Goal: Task Accomplishment & Management: Manage account settings

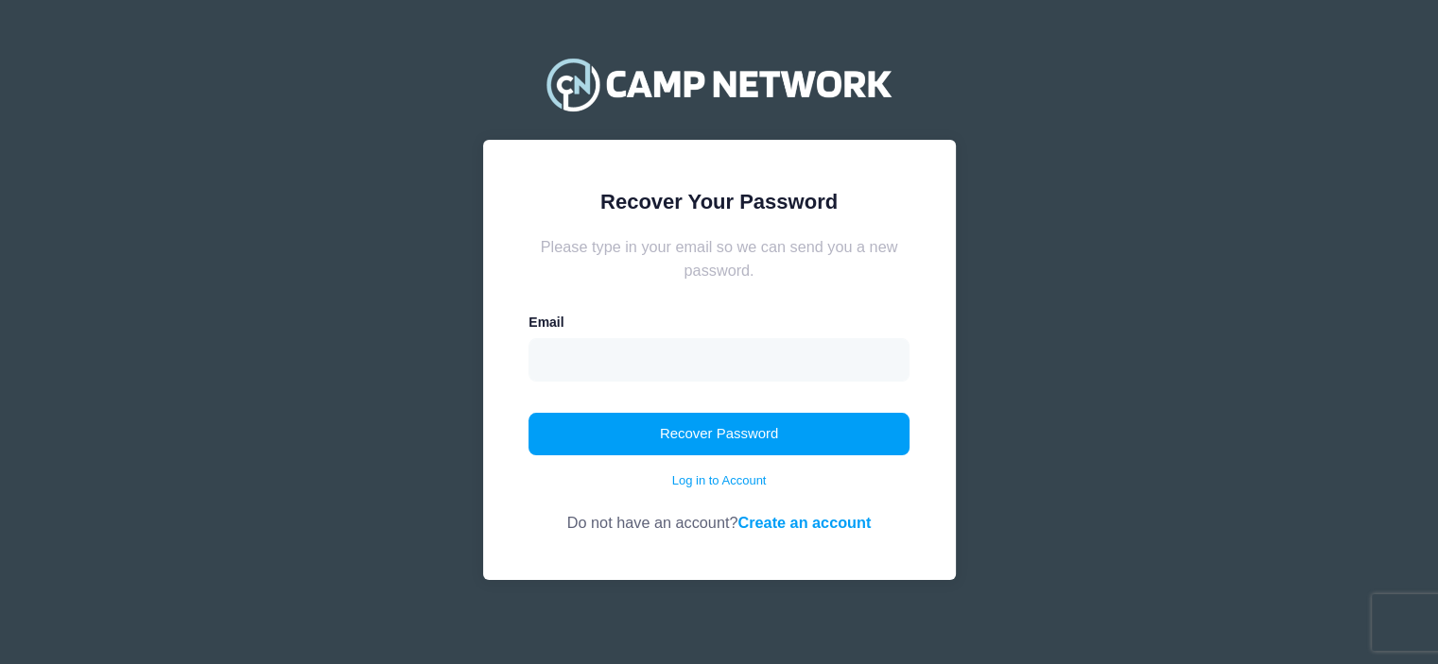
type input "[EMAIL_ADDRESS][DOMAIN_NAME]"
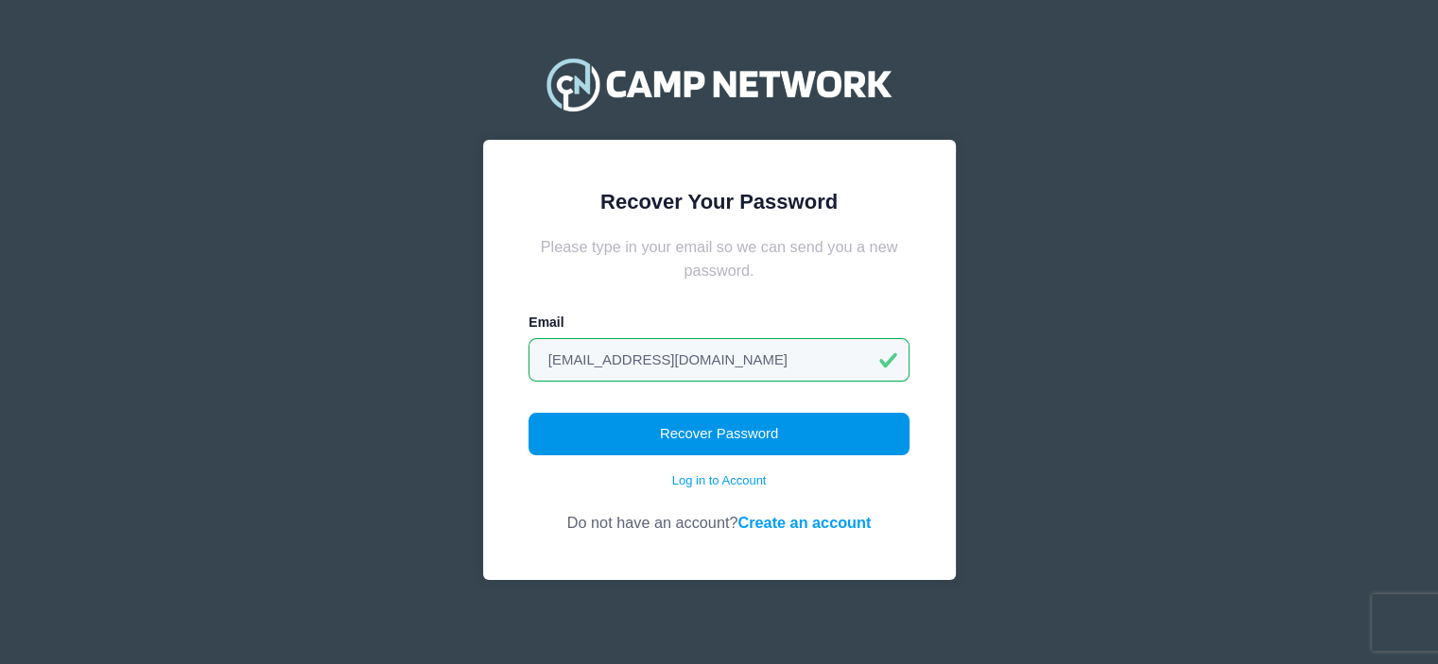
click at [678, 430] on button "Recover Password" at bounding box center [718, 434] width 381 height 43
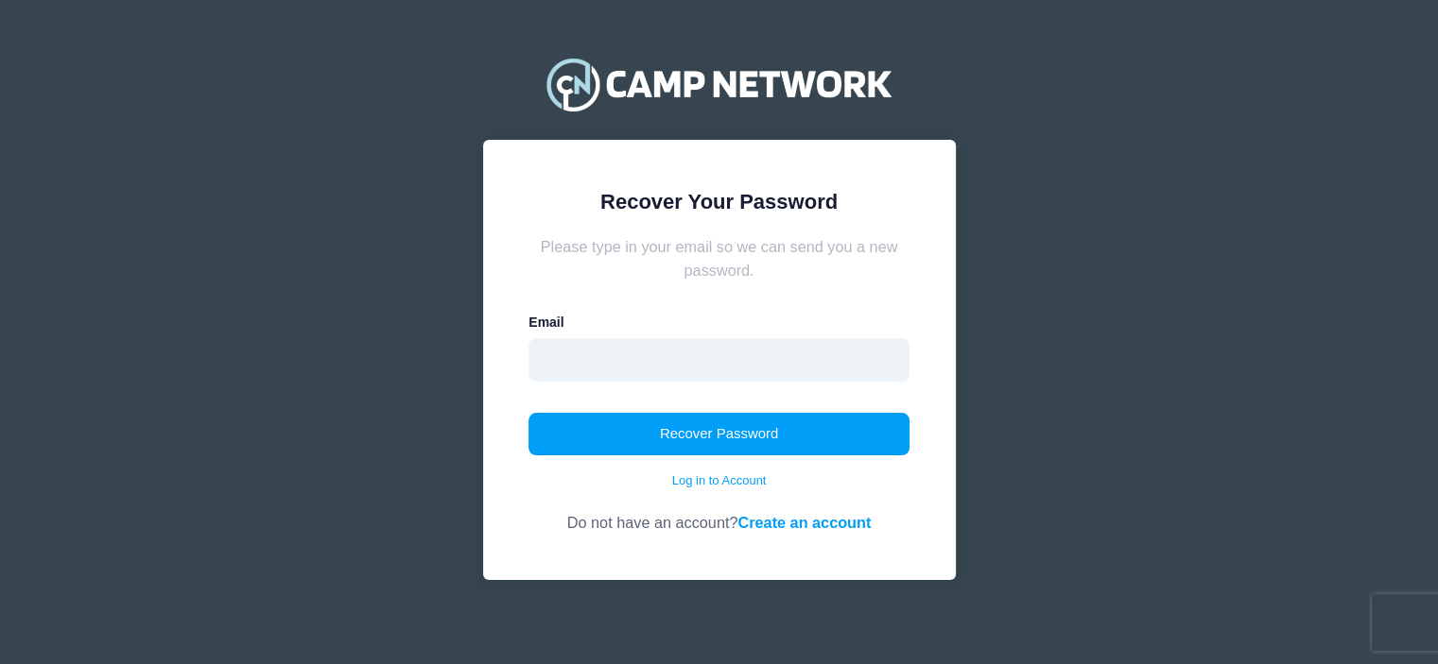
click at [647, 354] on input "email" at bounding box center [718, 359] width 381 height 43
type input "rhutchins@gilbaneco.com"
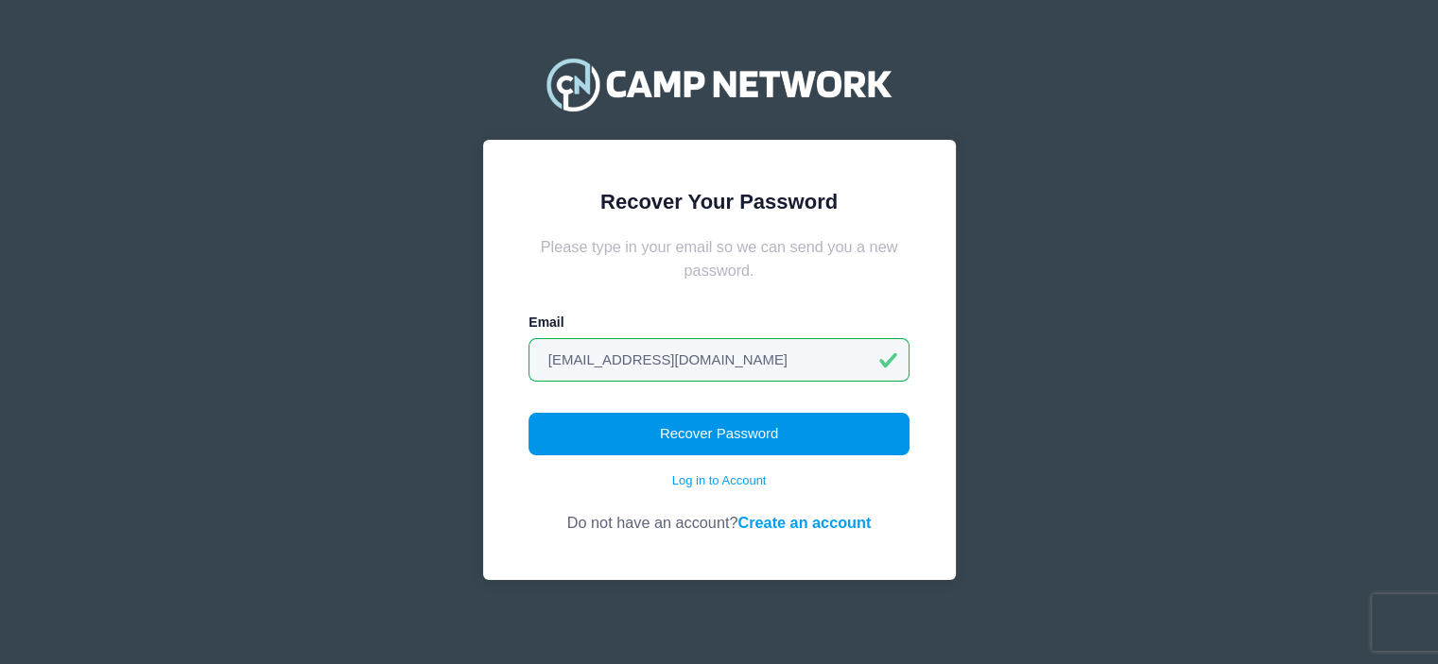
click at [706, 441] on button "Recover Password" at bounding box center [718, 434] width 381 height 43
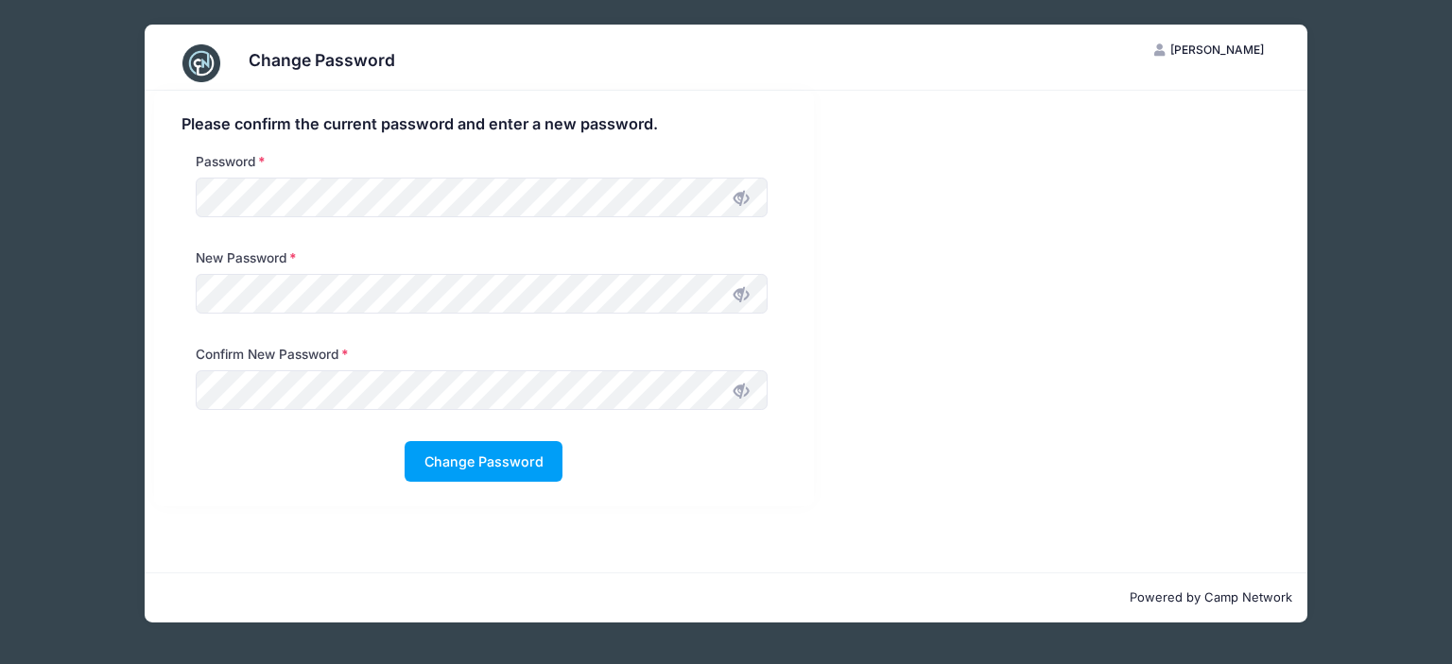
click at [749, 287] on icon at bounding box center [740, 294] width 15 height 15
click at [147, 295] on div "Please confirm the current password and enter a new password. Password New Pass…" at bounding box center [484, 299] width 679 height 416
click at [485, 464] on button "Change Password" at bounding box center [484, 461] width 158 height 41
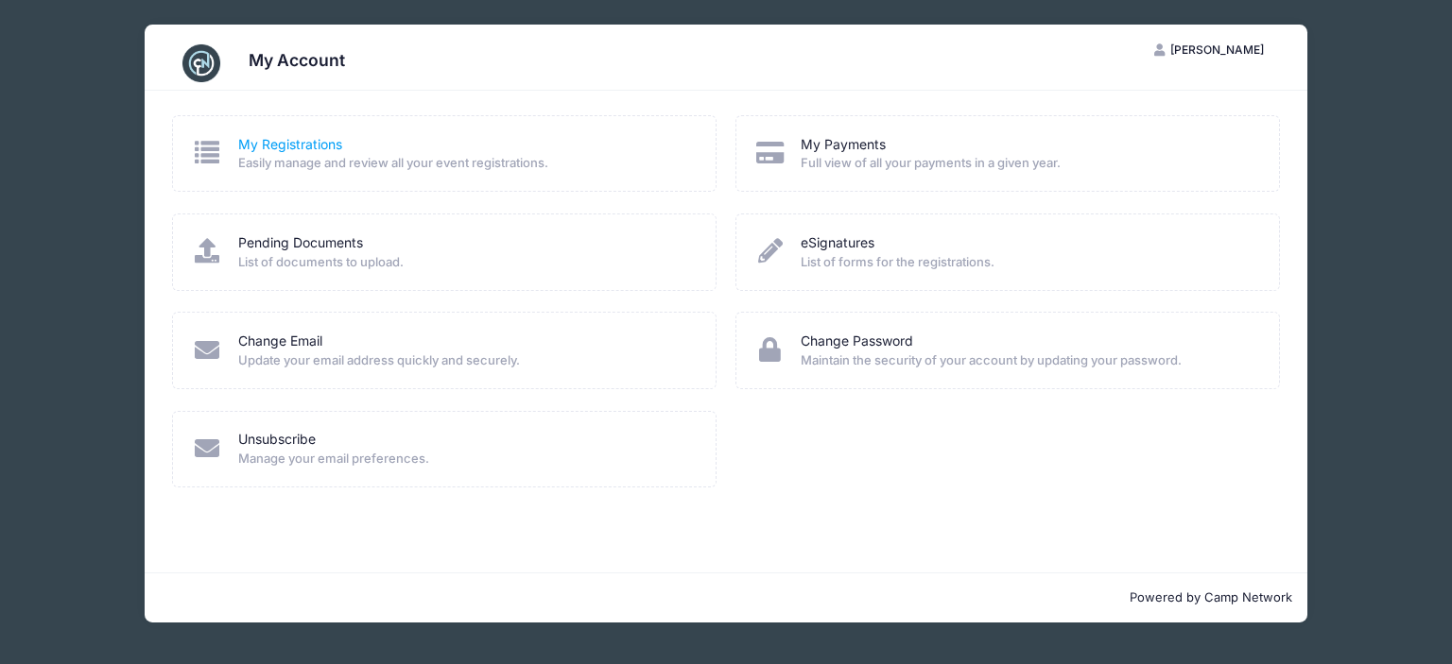
click at [284, 150] on link "My Registrations" at bounding box center [290, 145] width 104 height 20
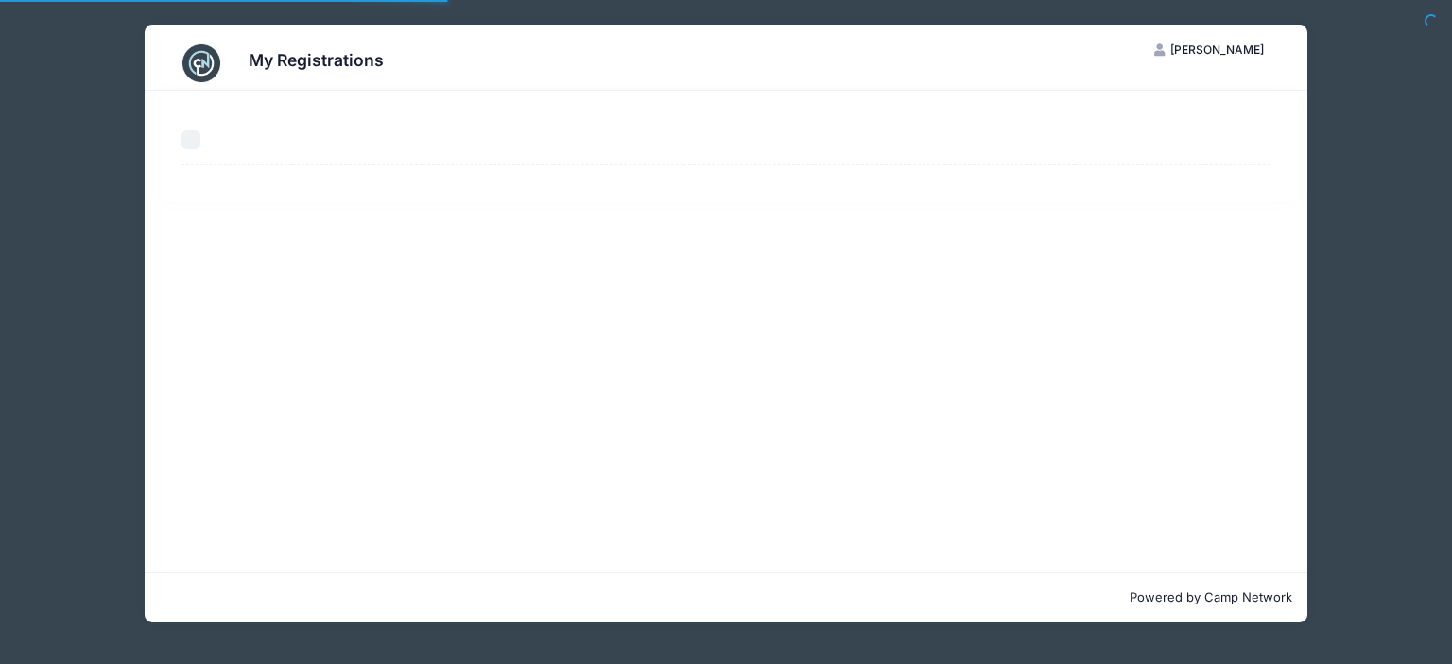
select select "50"
